Goal: Navigation & Orientation: Find specific page/section

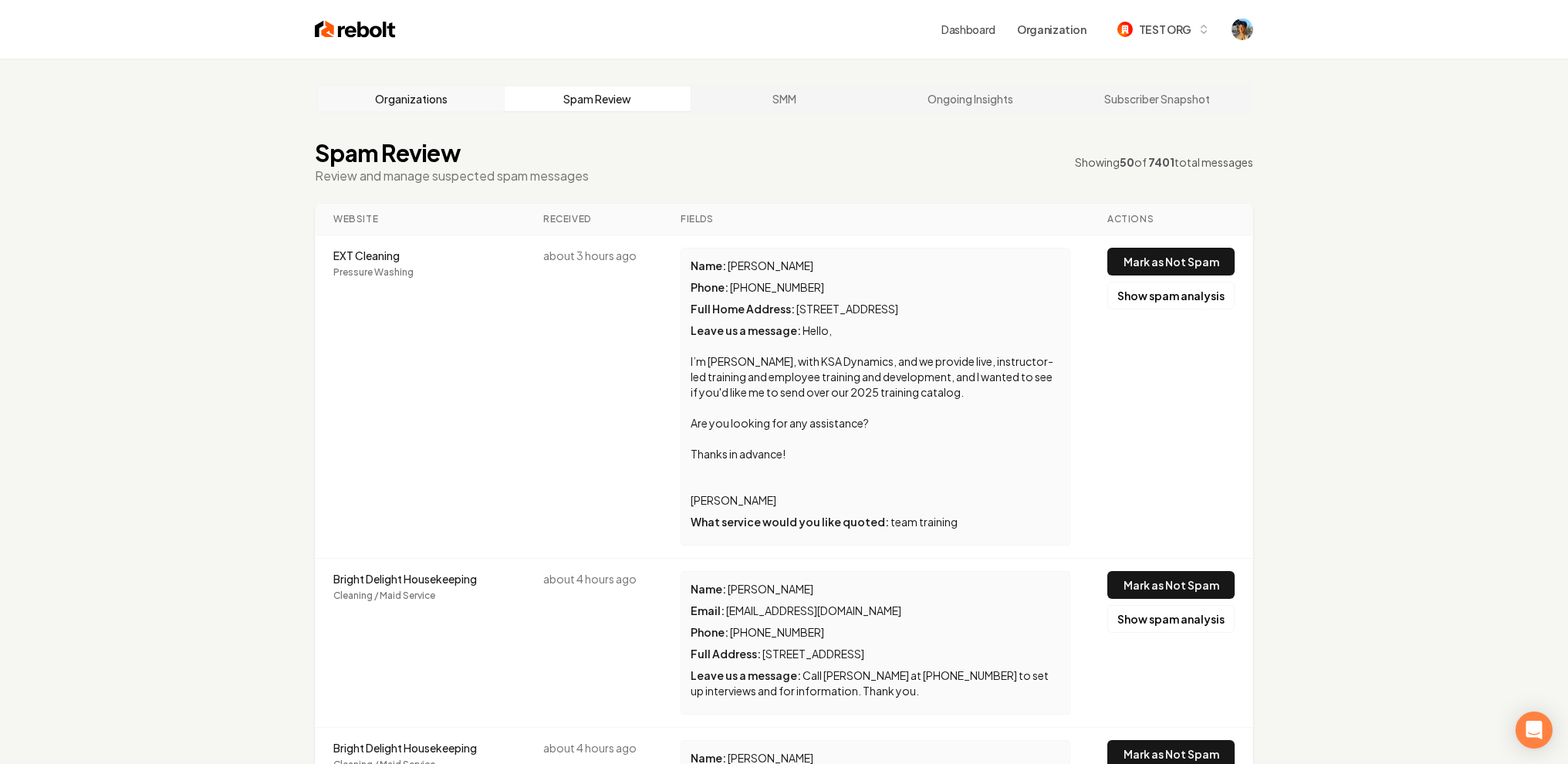
click at [413, 101] on link "Organizations" at bounding box center [411, 99] width 186 height 24
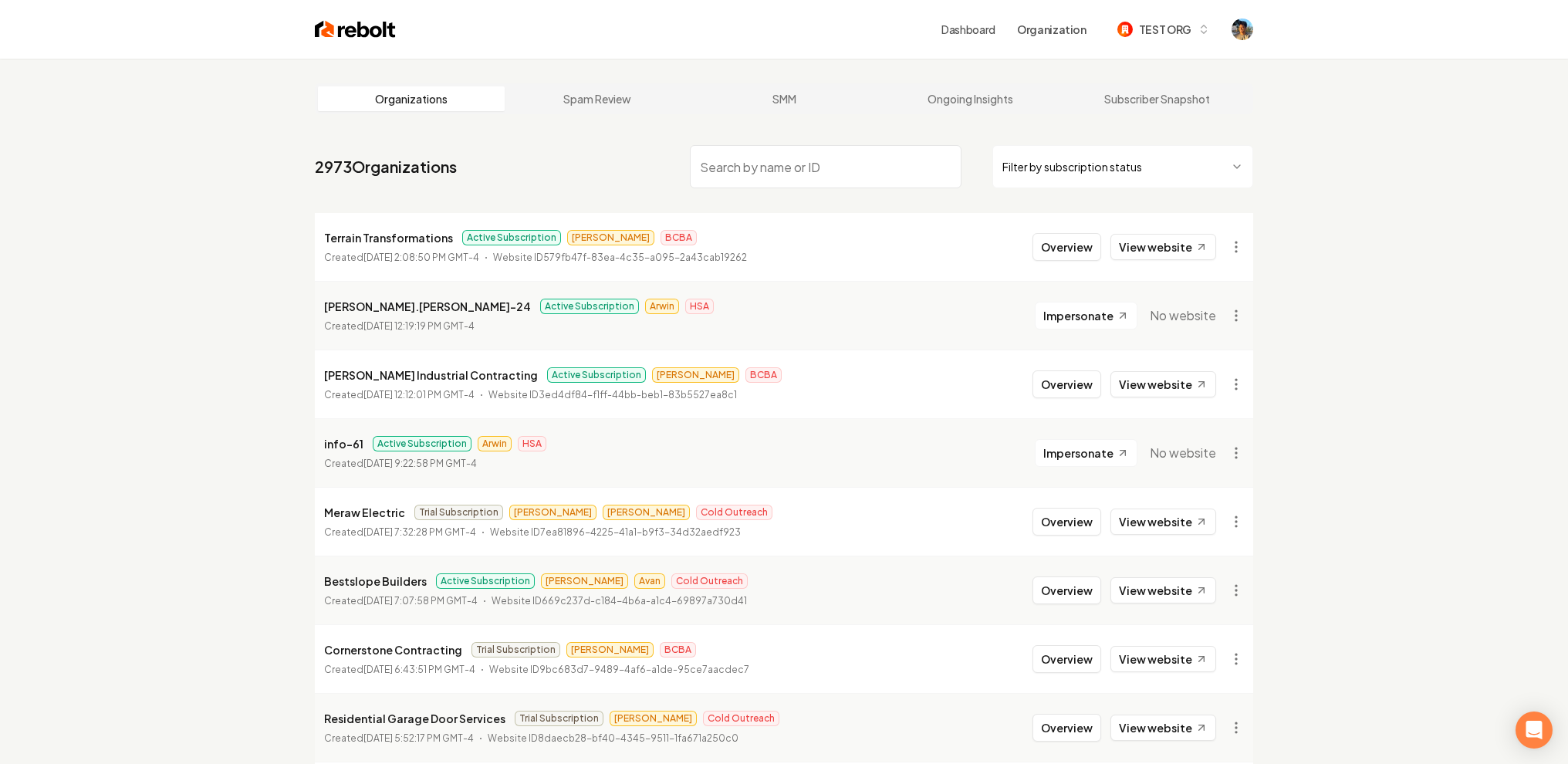
click at [989, 26] on link "Dashboard" at bounding box center [969, 29] width 54 height 16
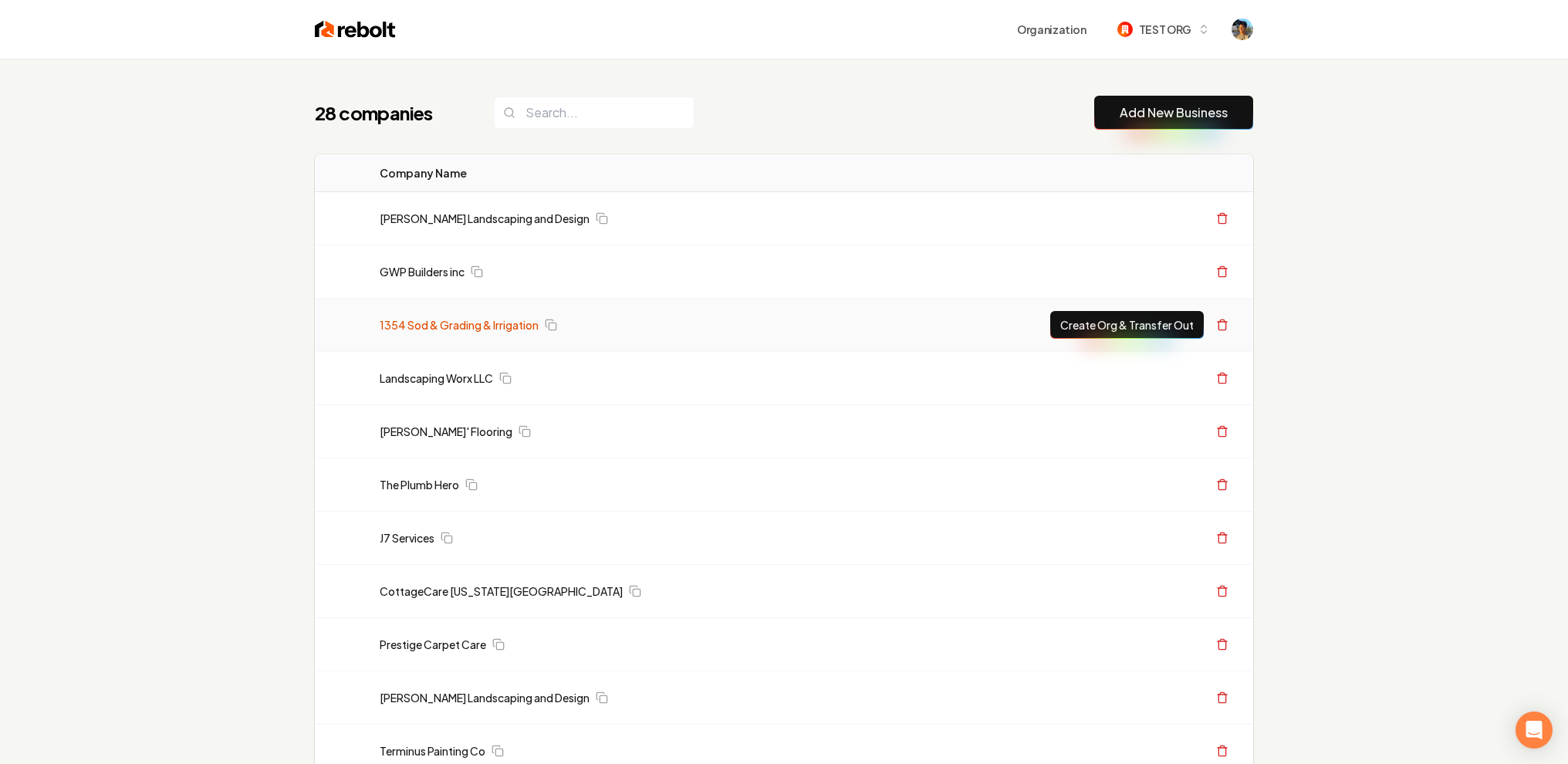
click at [456, 325] on link "1354 Sod & Grading & Irrigation" at bounding box center [459, 324] width 159 height 16
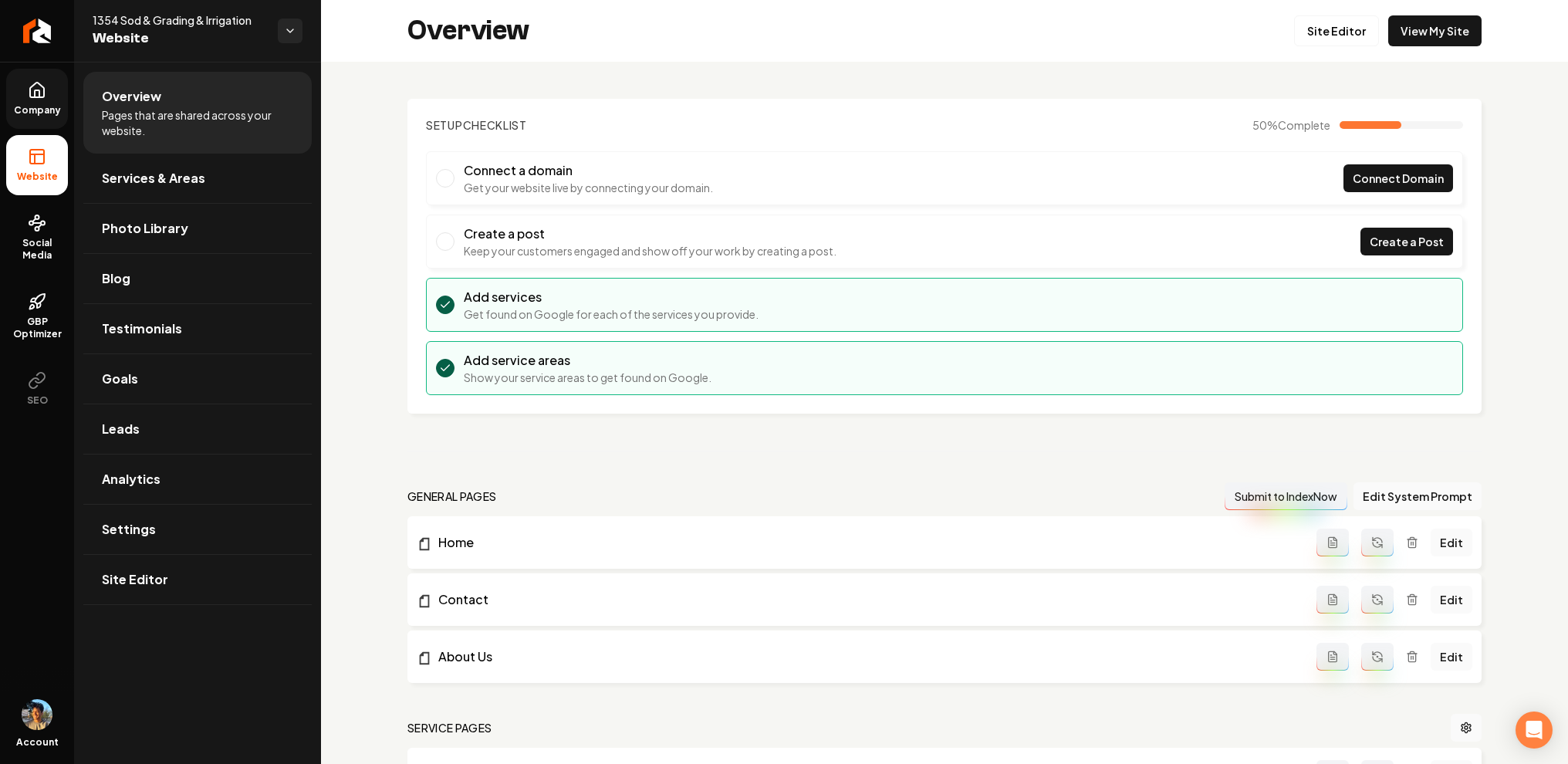
click at [38, 102] on link "Company" at bounding box center [37, 99] width 62 height 61
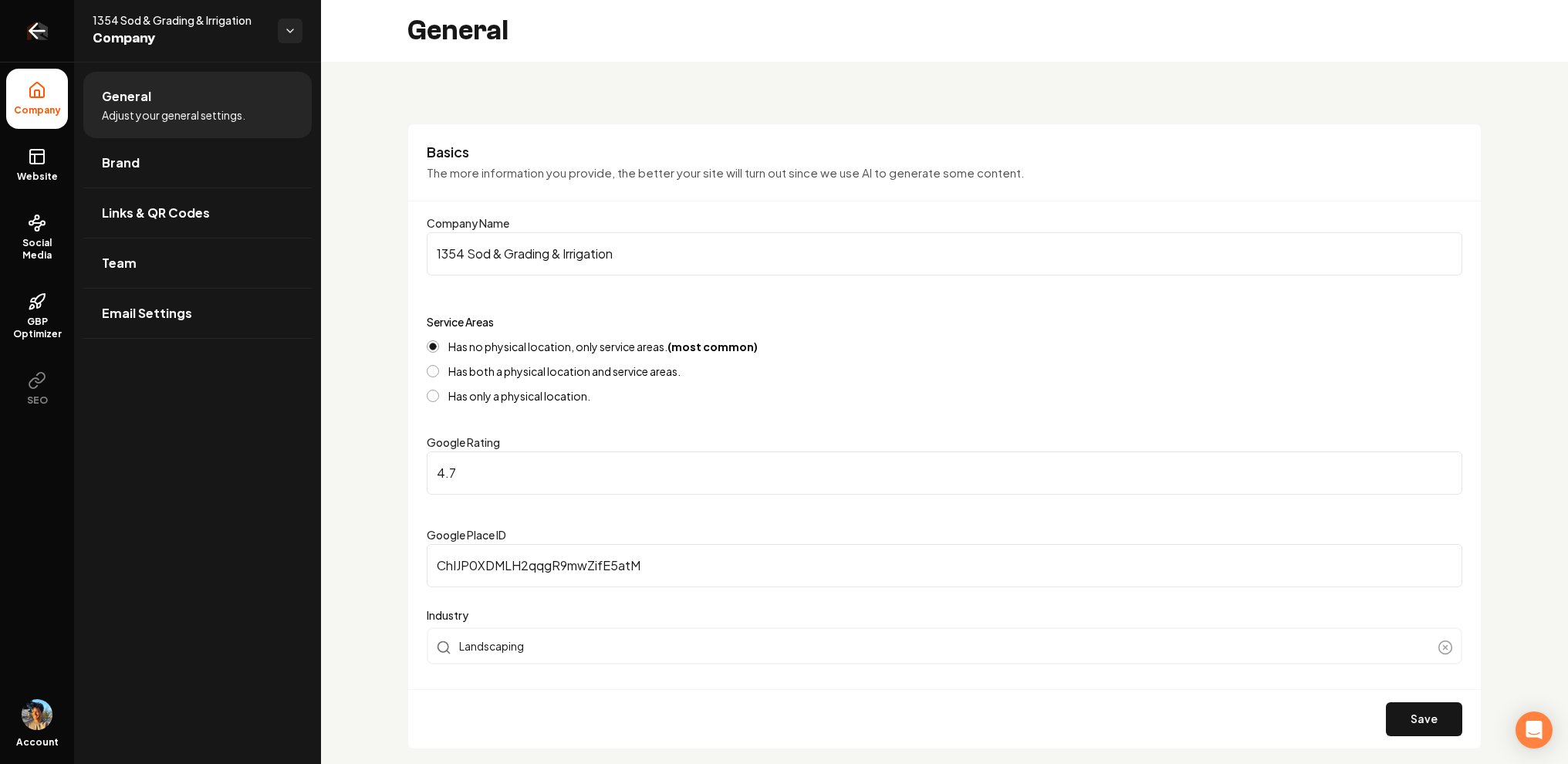
click at [56, 34] on link "Return to dashboard" at bounding box center [36, 31] width 74 height 61
